Goal: Information Seeking & Learning: Learn about a topic

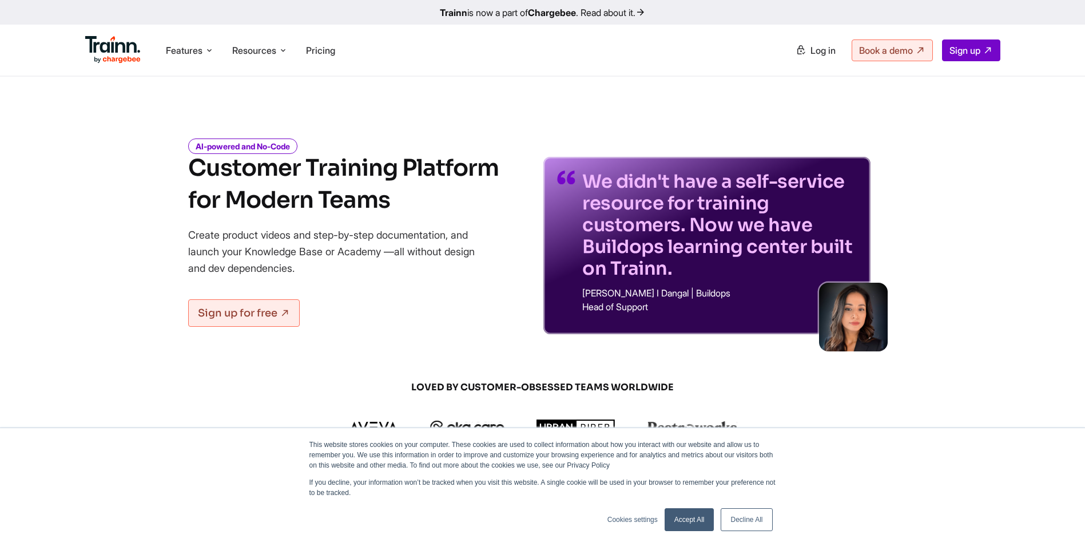
click at [690, 519] on link "Accept All" at bounding box center [690, 519] width 50 height 23
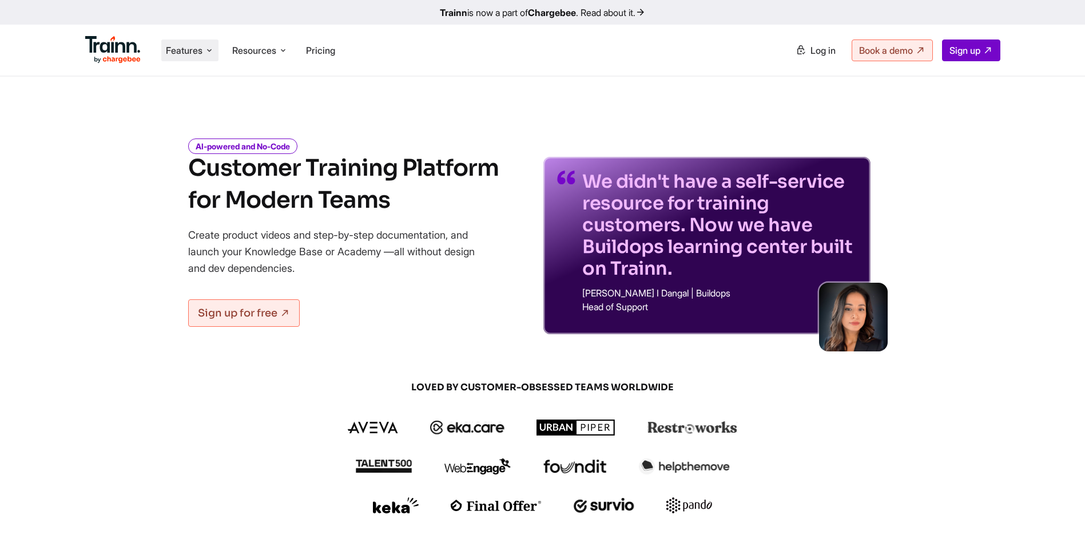
click at [190, 51] on span "Features" at bounding box center [184, 50] width 37 height 13
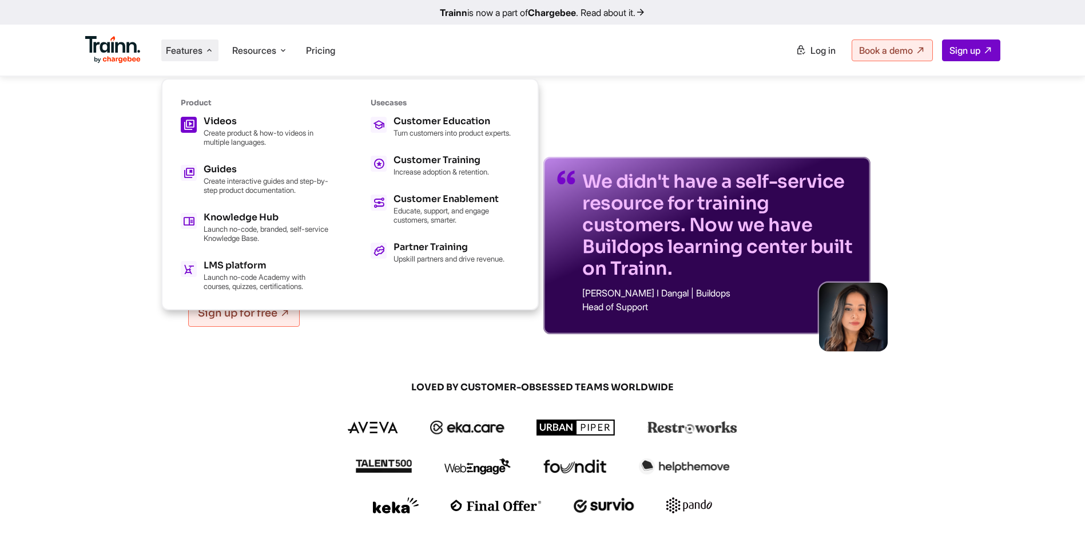
click at [223, 120] on h5 "Videos" at bounding box center [267, 121] width 126 height 9
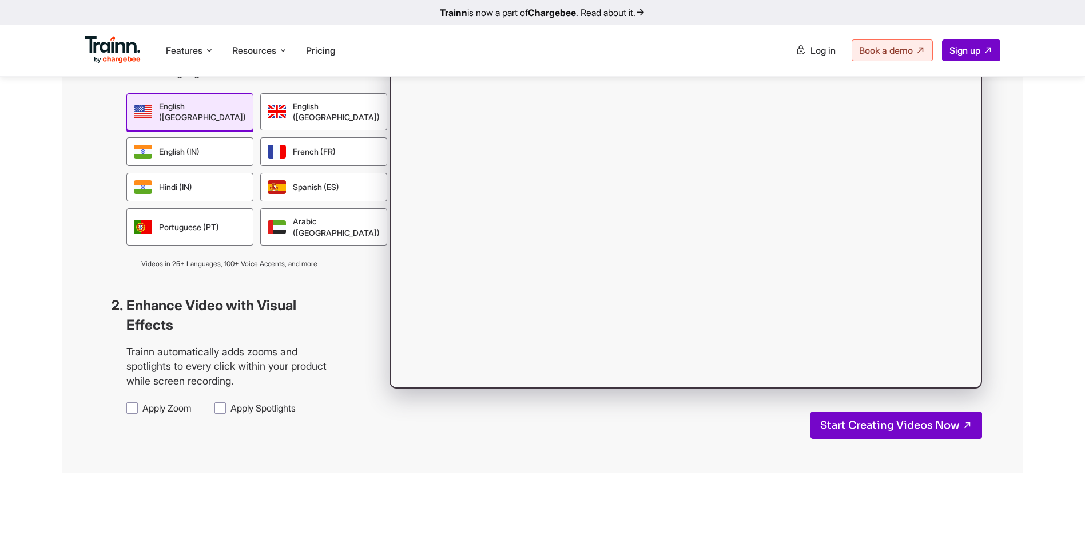
scroll to position [1087, 0]
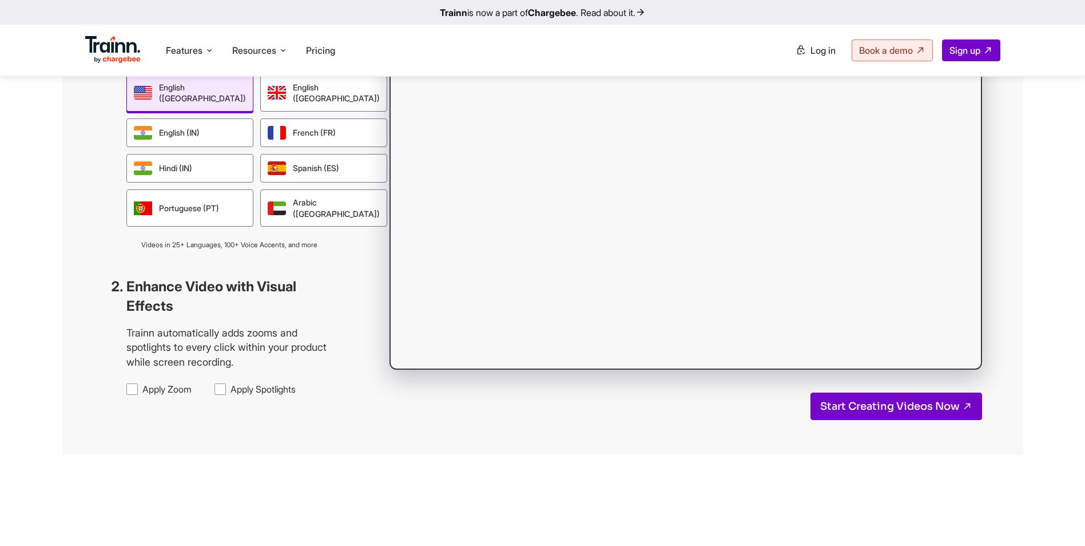
click at [142, 395] on span "Apply Zoom" at bounding box center [166, 389] width 49 height 13
click at [142, 383] on input "Apply Zoom" at bounding box center [142, 382] width 1 height 1
checkbox input "true"
click at [230, 395] on span "Apply Spotlights" at bounding box center [262, 389] width 65 height 13
click at [230, 383] on input "Apply Spotlights" at bounding box center [230, 382] width 1 height 1
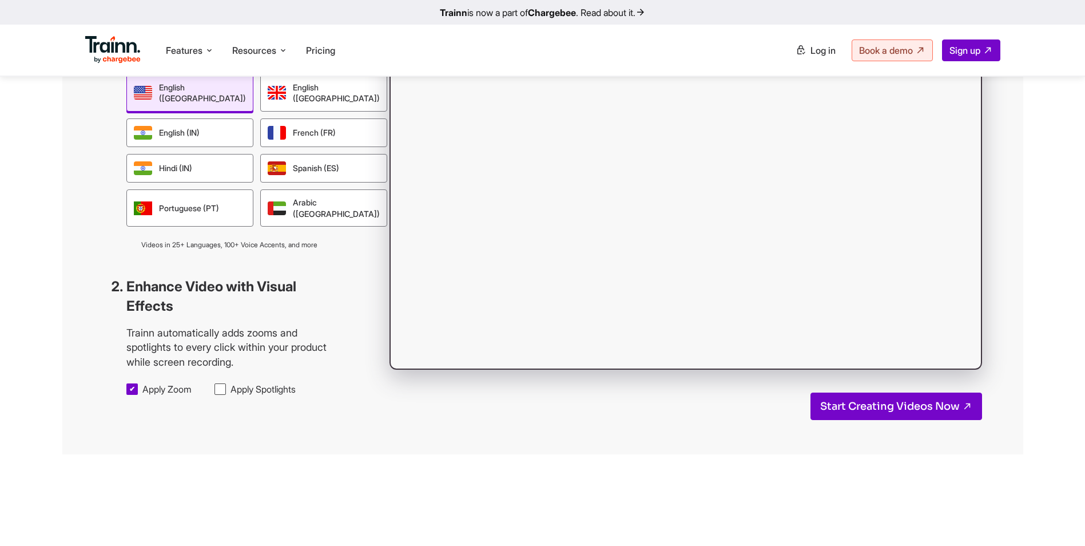
checkbox input "true"
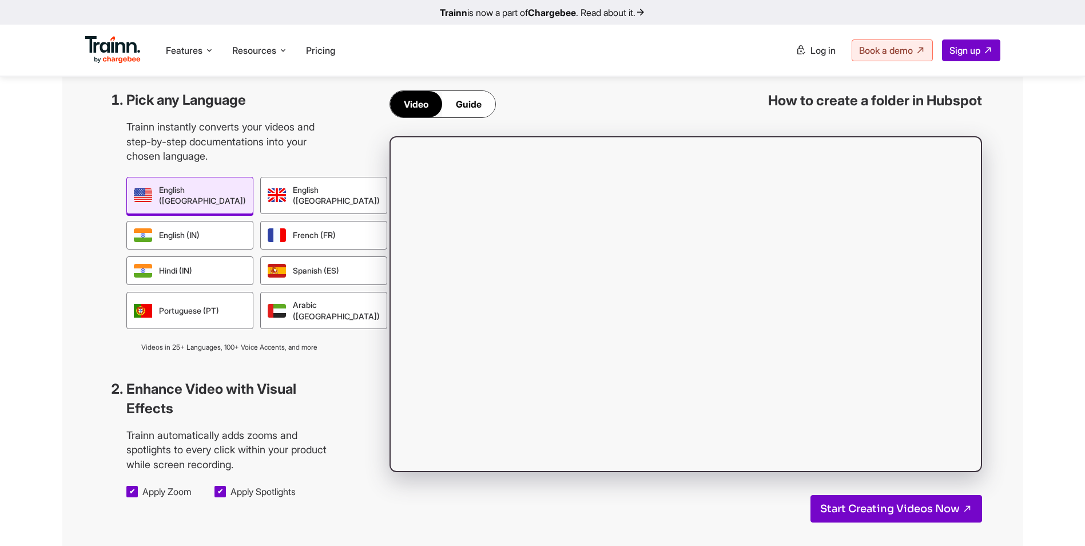
scroll to position [915, 0]
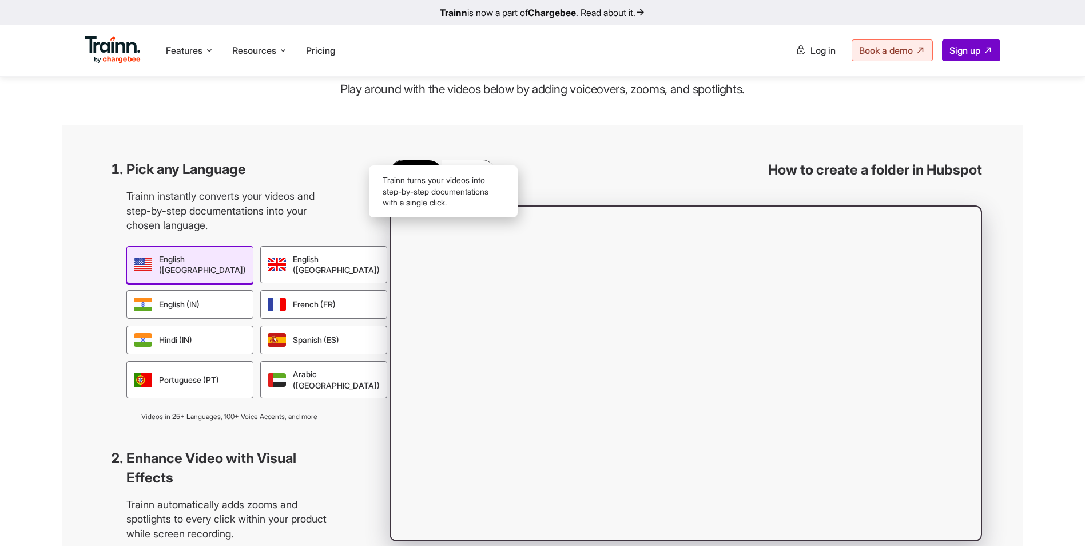
click at [475, 186] on div "Guide" at bounding box center [468, 173] width 53 height 26
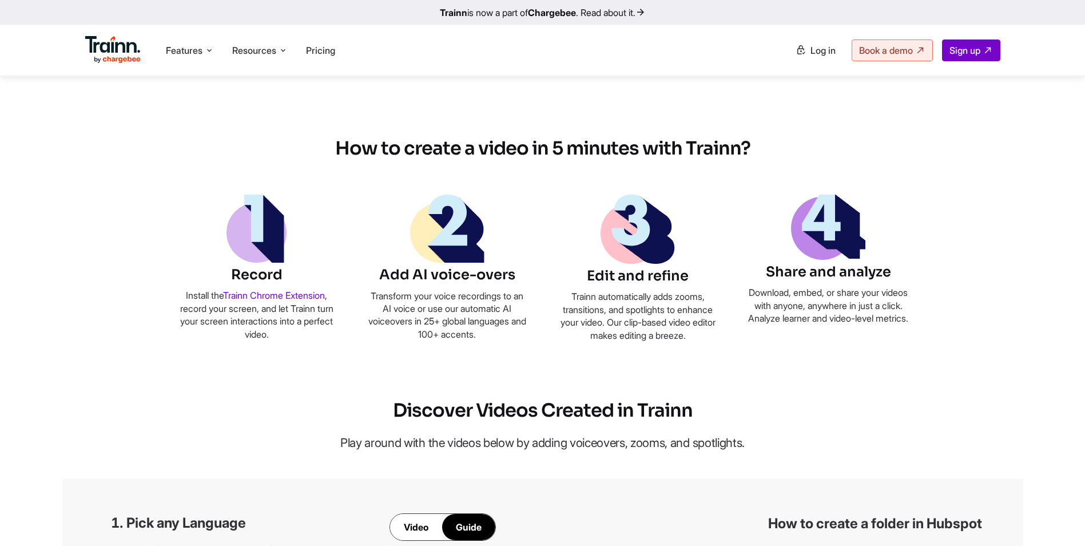
scroll to position [0, 0]
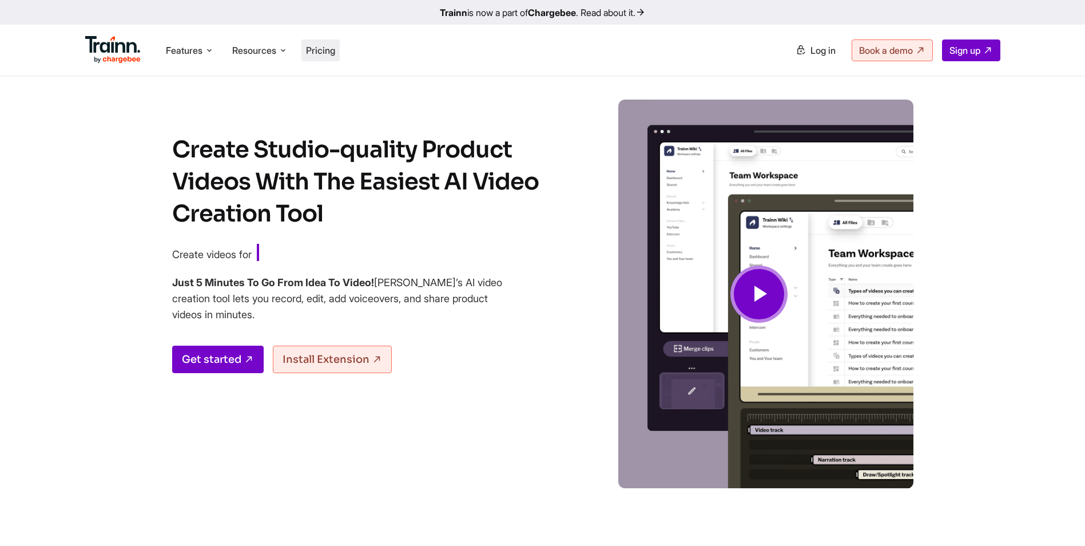
click at [325, 45] on span "Pricing" at bounding box center [320, 50] width 29 height 11
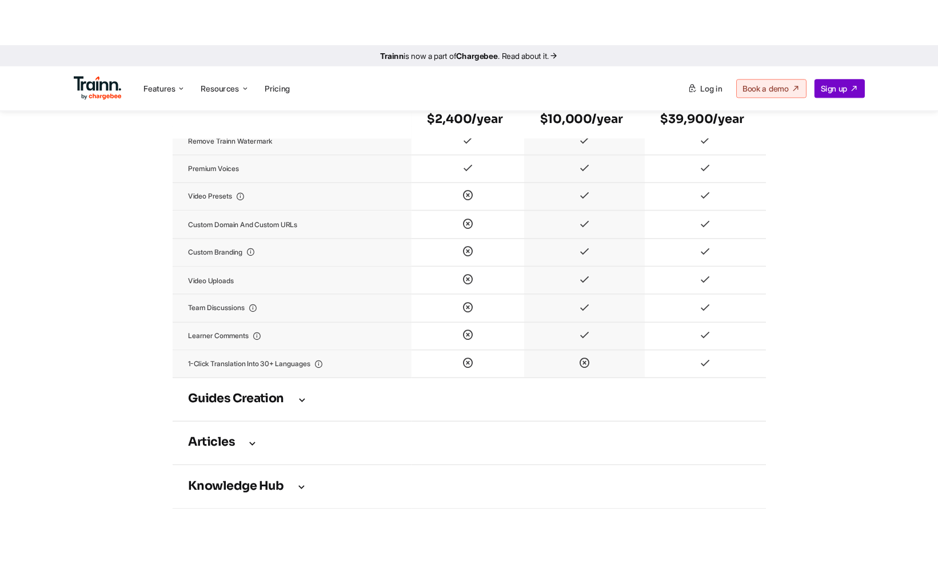
scroll to position [1373, 0]
